Goal: Check status: Verify the current state of an ongoing process or item

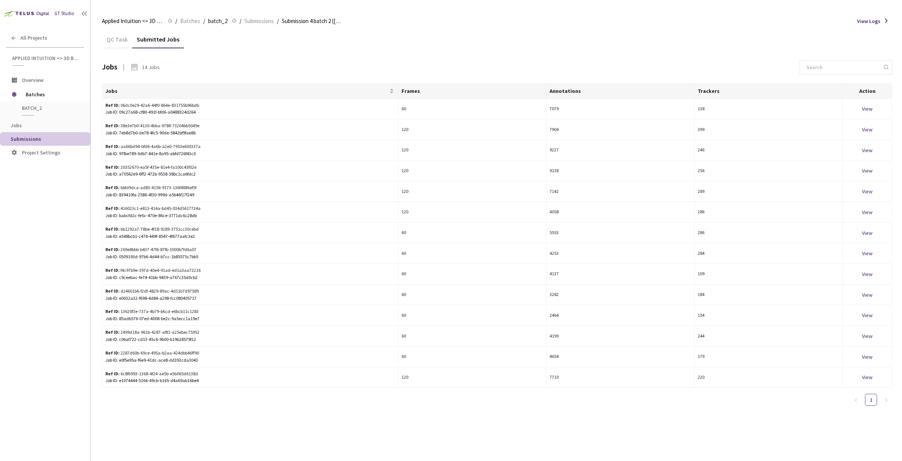
click at [10, 4] on div "GT Studio" at bounding box center [45, 10] width 90 height 21
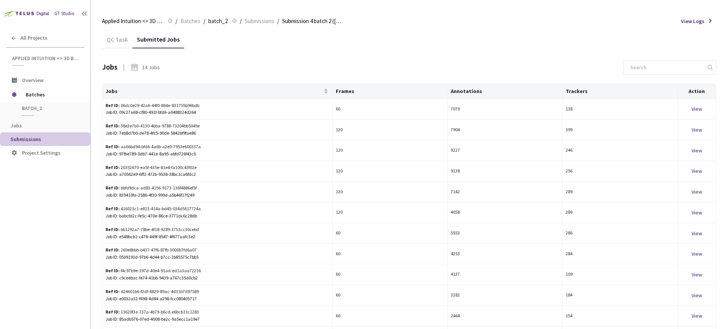
click at [10, 4] on div "GT Studio" at bounding box center [45, 10] width 90 height 21
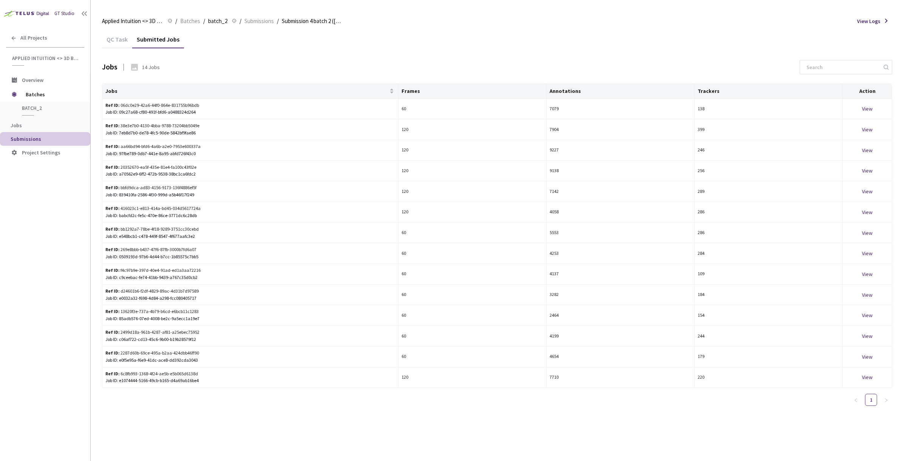
click at [136, 68] on icon at bounding box center [134, 67] width 7 height 7
click at [35, 122] on span "Jobs" at bounding box center [48, 125] width 74 height 6
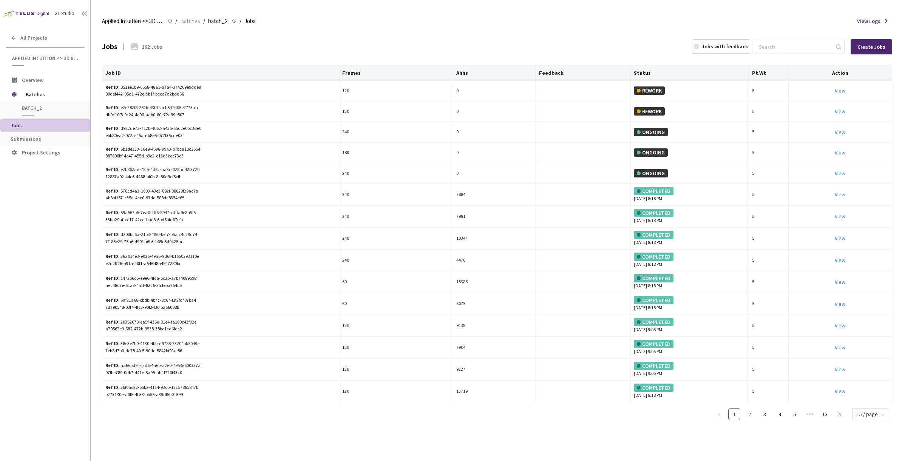
click at [32, 139] on span "Submissions" at bounding box center [26, 139] width 31 height 7
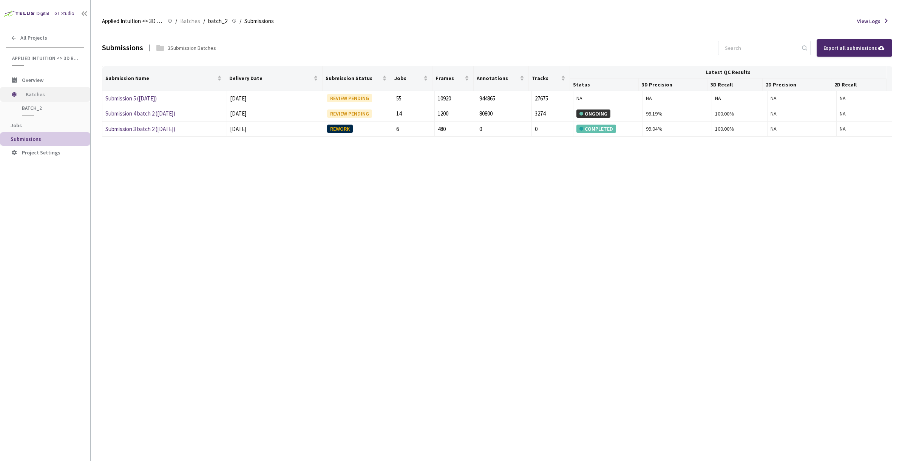
click at [40, 94] on span "Batches" at bounding box center [52, 94] width 52 height 15
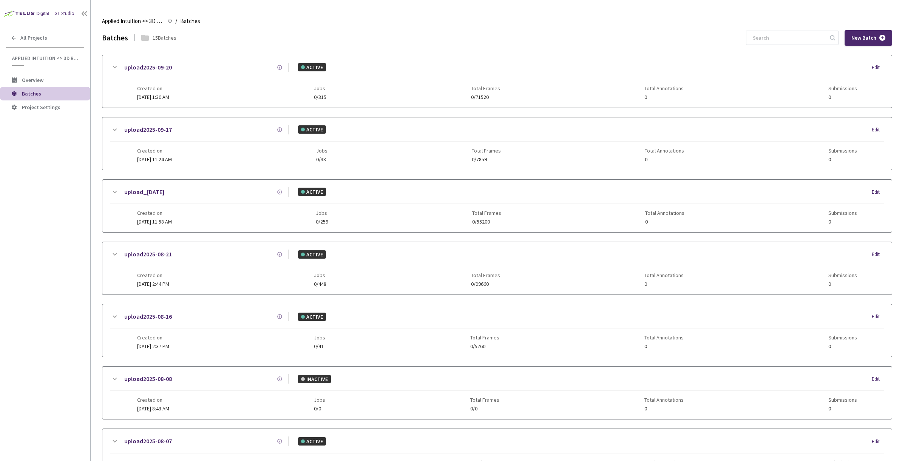
scroll to position [469, 0]
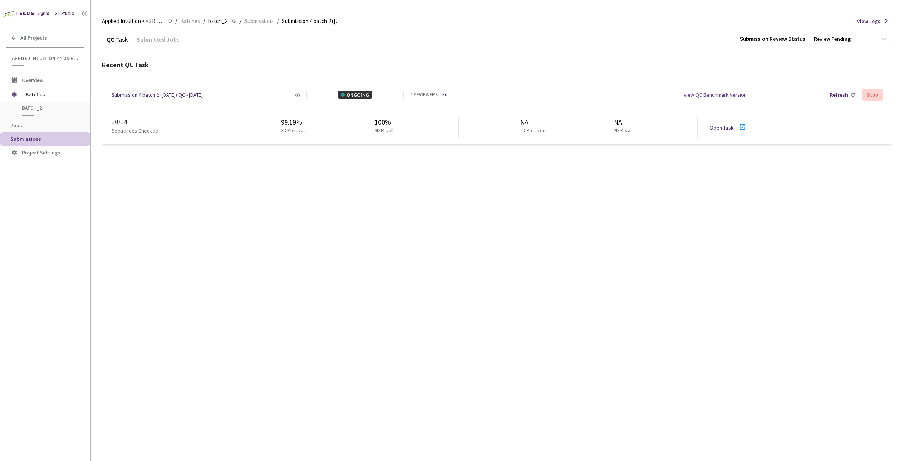
click at [721, 128] on link "Open Task" at bounding box center [722, 127] width 24 height 7
click at [154, 37] on div "Submitted Jobs" at bounding box center [158, 42] width 52 height 13
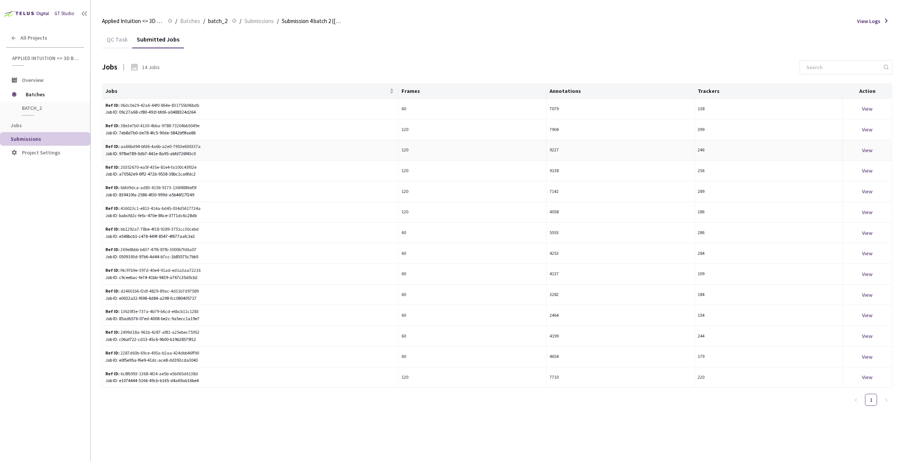
click at [870, 152] on div "View" at bounding box center [867, 150] width 43 height 8
drag, startPoint x: 200, startPoint y: 154, endPoint x: 120, endPoint y: 156, distance: 80.5
click at [120, 156] on div "Job ID: 97fbe789-0db7-441e-8a95-abfd726f43c0" at bounding box center [250, 153] width 290 height 7
click at [865, 153] on div "View" at bounding box center [867, 150] width 43 height 8
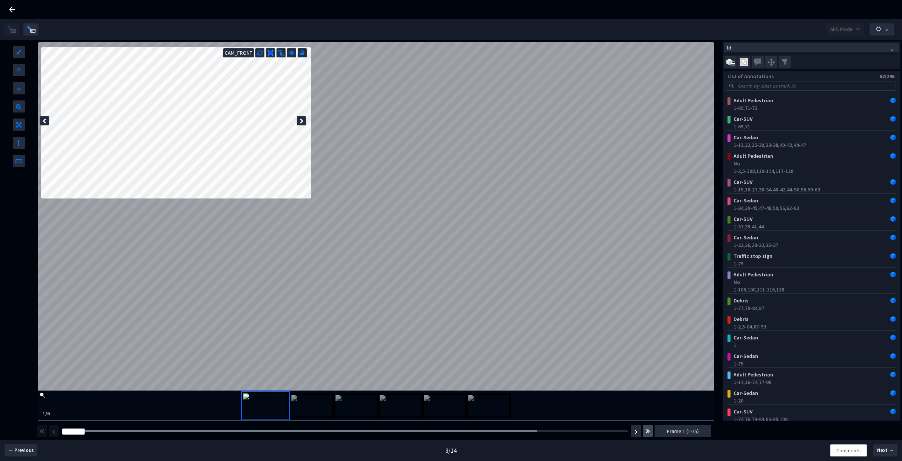
click at [646, 430] on img "button" at bounding box center [648, 431] width 5 height 9
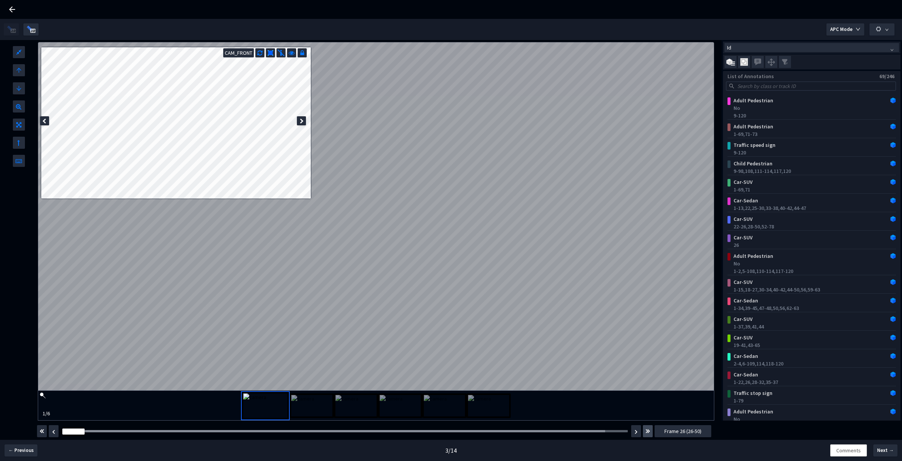
click at [648, 434] on img "button" at bounding box center [648, 431] width 5 height 9
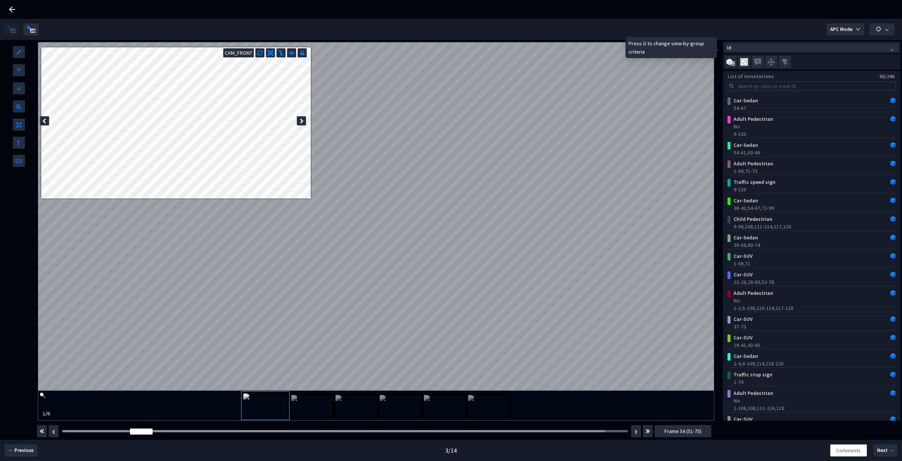
click at [769, 47] on span "Id" at bounding box center [812, 47] width 169 height 8
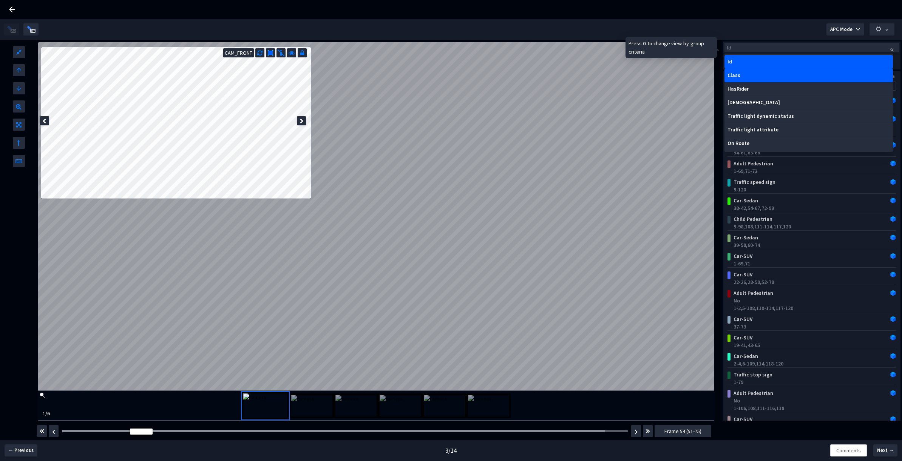
click at [749, 71] on div "Class" at bounding box center [809, 76] width 169 height 14
